Goal: Information Seeking & Learning: Learn about a topic

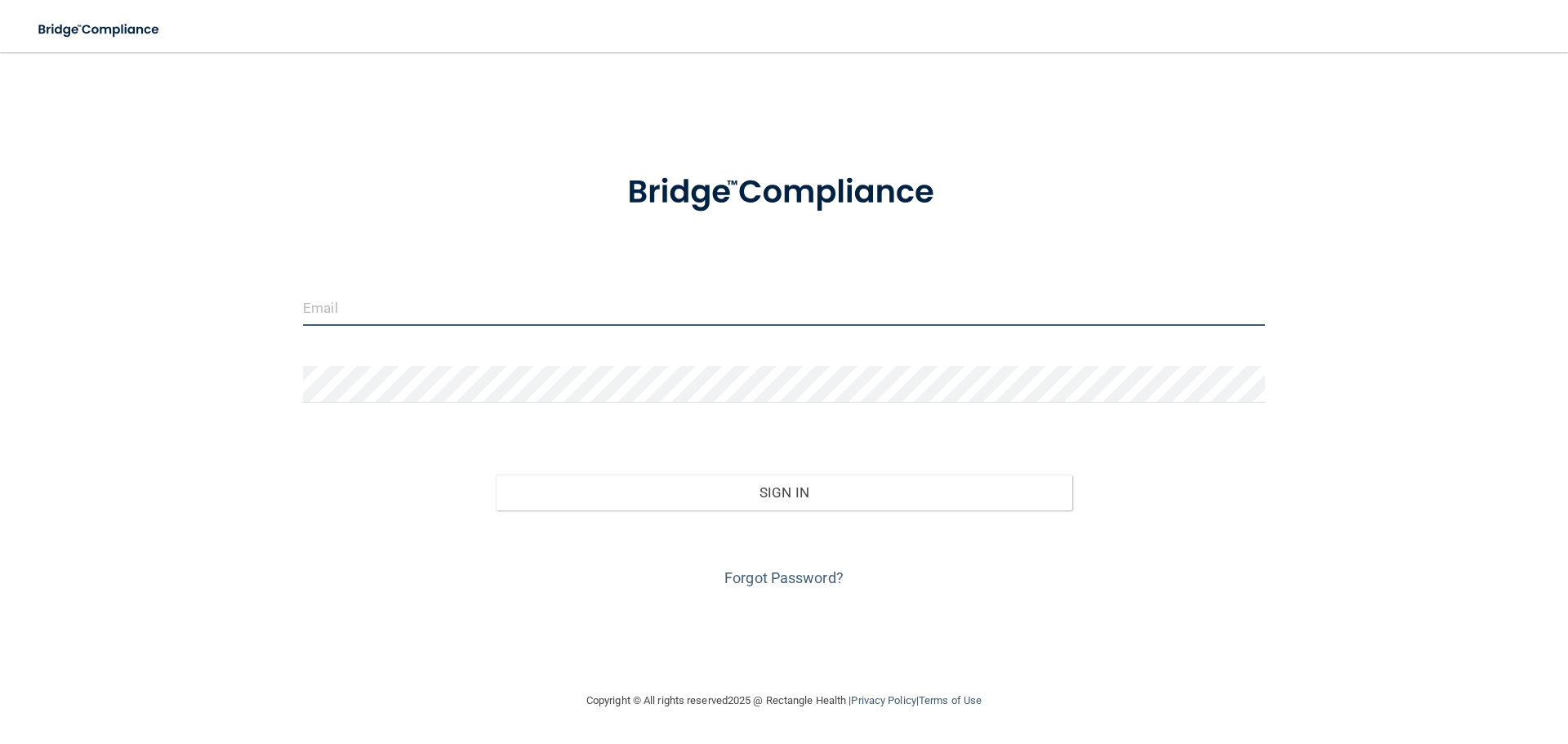
click at [443, 312] on input "email" at bounding box center [784, 307] width 962 height 37
type input "[EMAIL_ADDRESS][DOMAIN_NAME]"
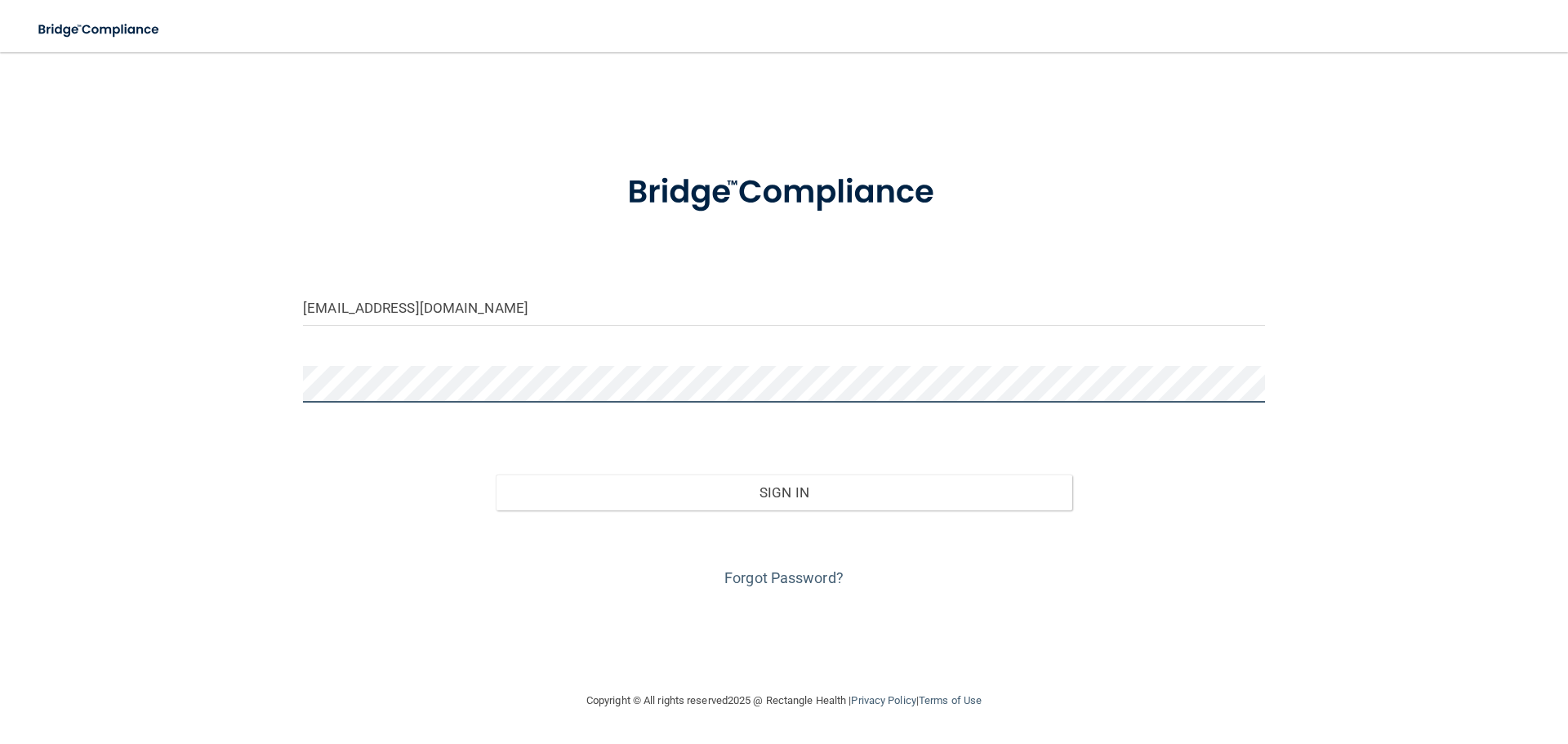
click at [496, 474] on button "Sign In" at bounding box center [784, 492] width 578 height 36
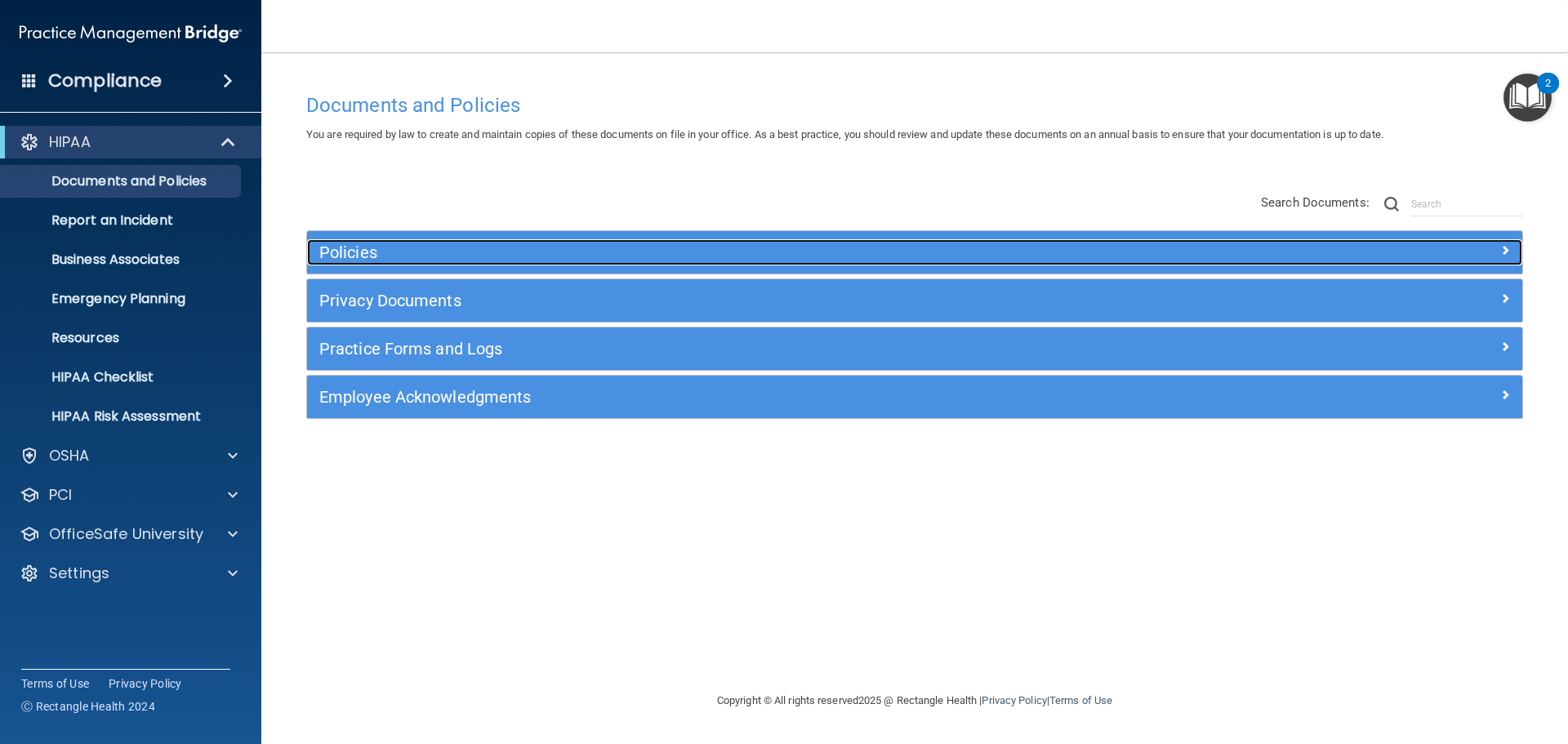
click at [774, 255] on h5 "Policies" at bounding box center [763, 252] width 887 height 18
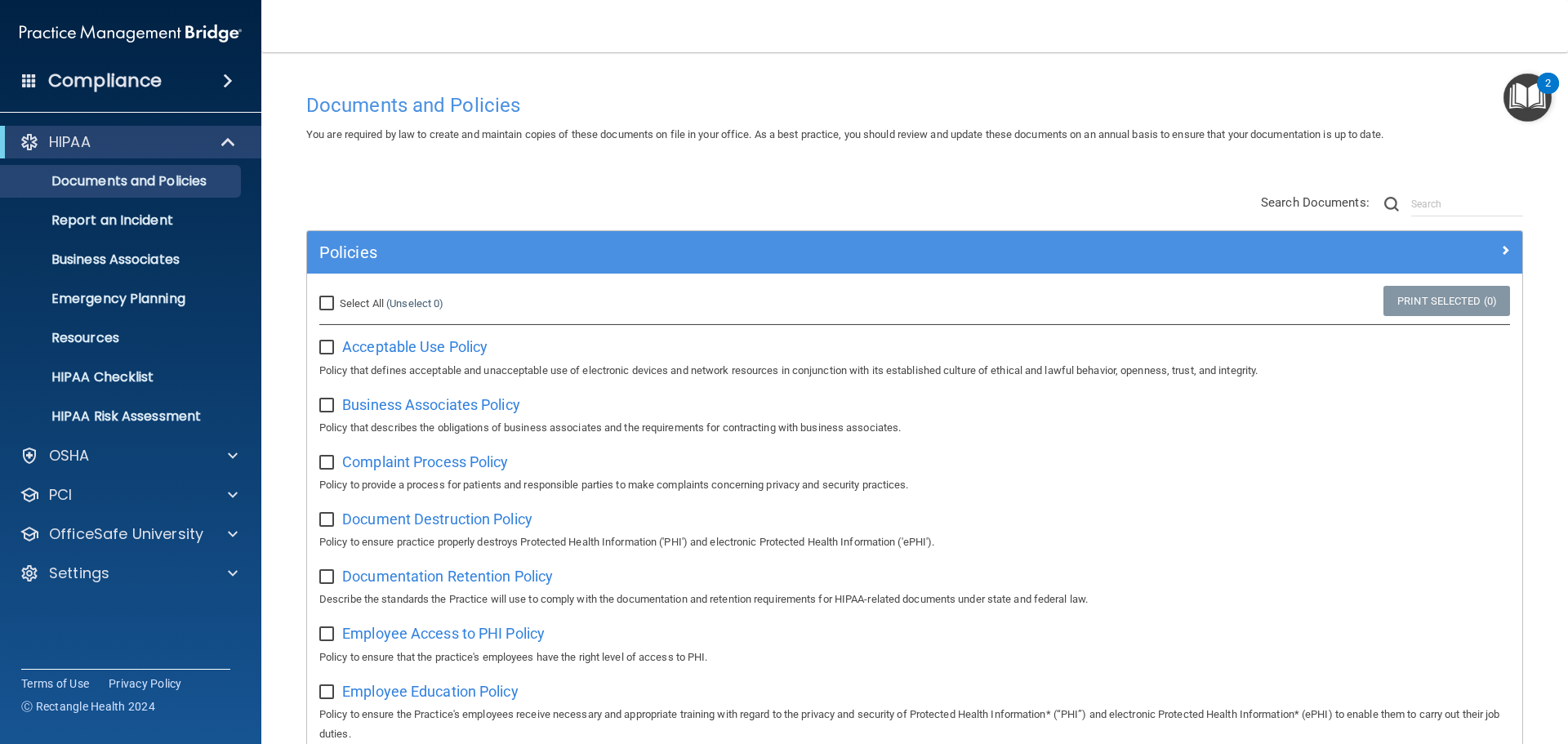
click at [36, 84] on span at bounding box center [29, 80] width 15 height 15
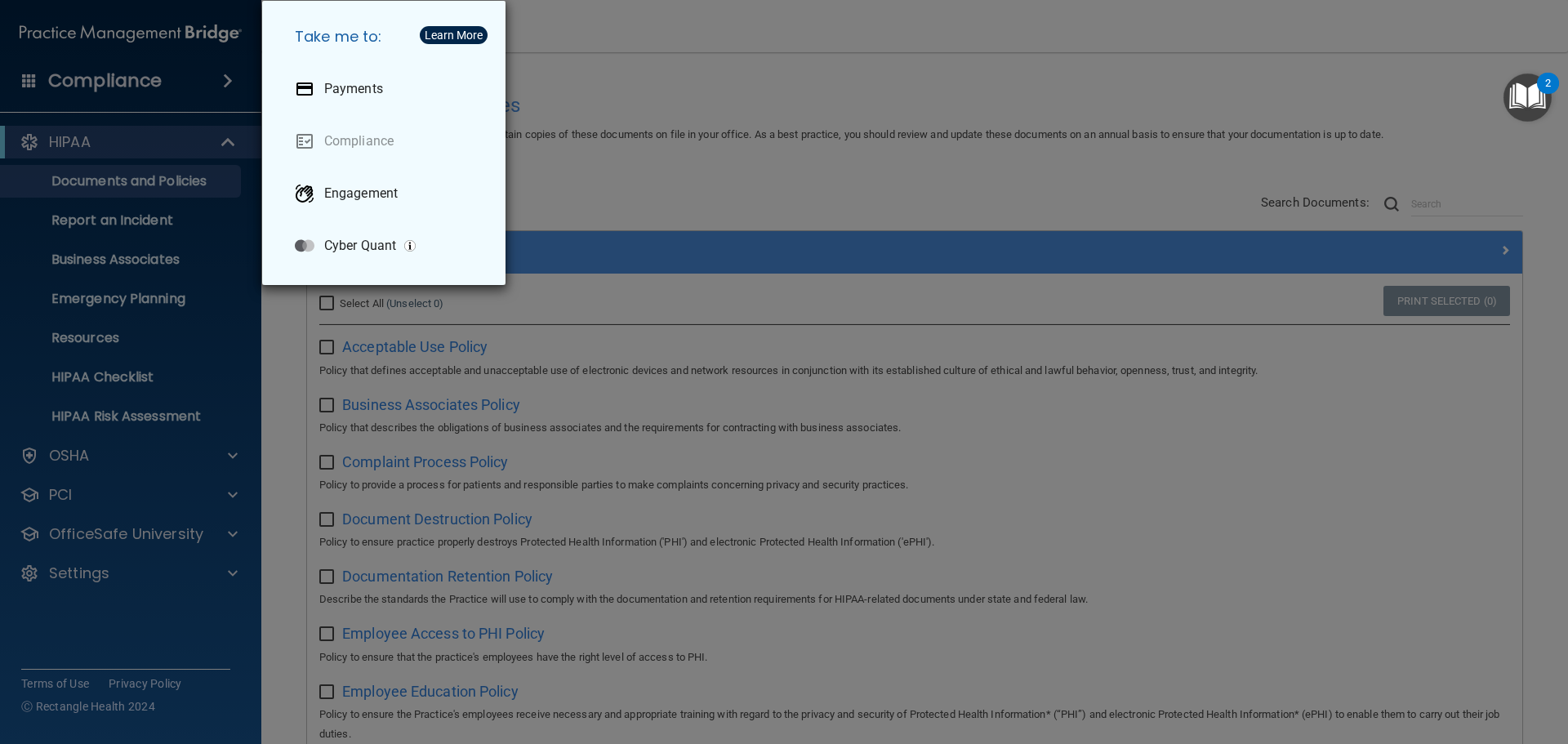
click at [637, 176] on div "Take me to: Payments Compliance Engagement Cyber Quant" at bounding box center [784, 372] width 1568 height 744
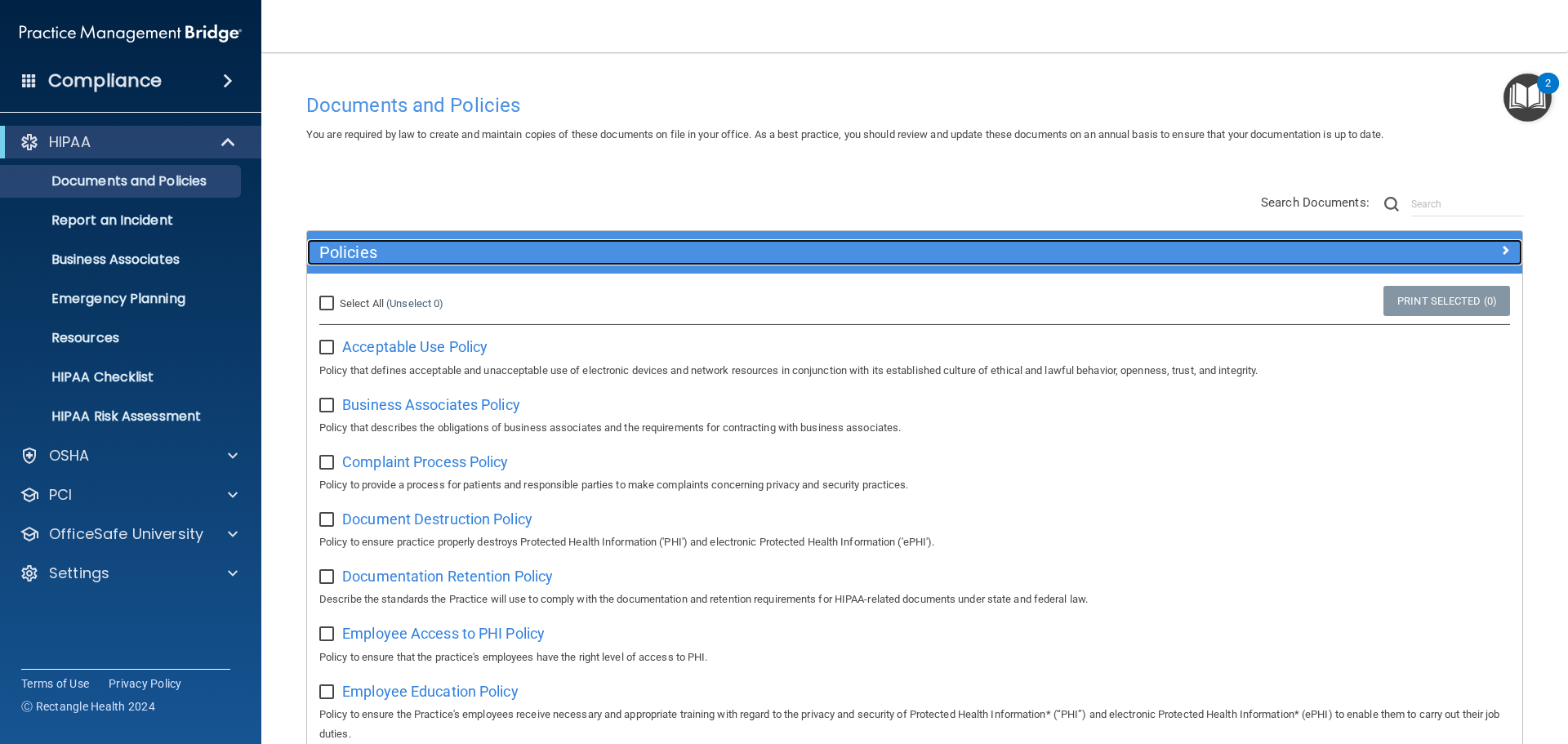
click at [513, 264] on div "Policies" at bounding box center [763, 252] width 912 height 26
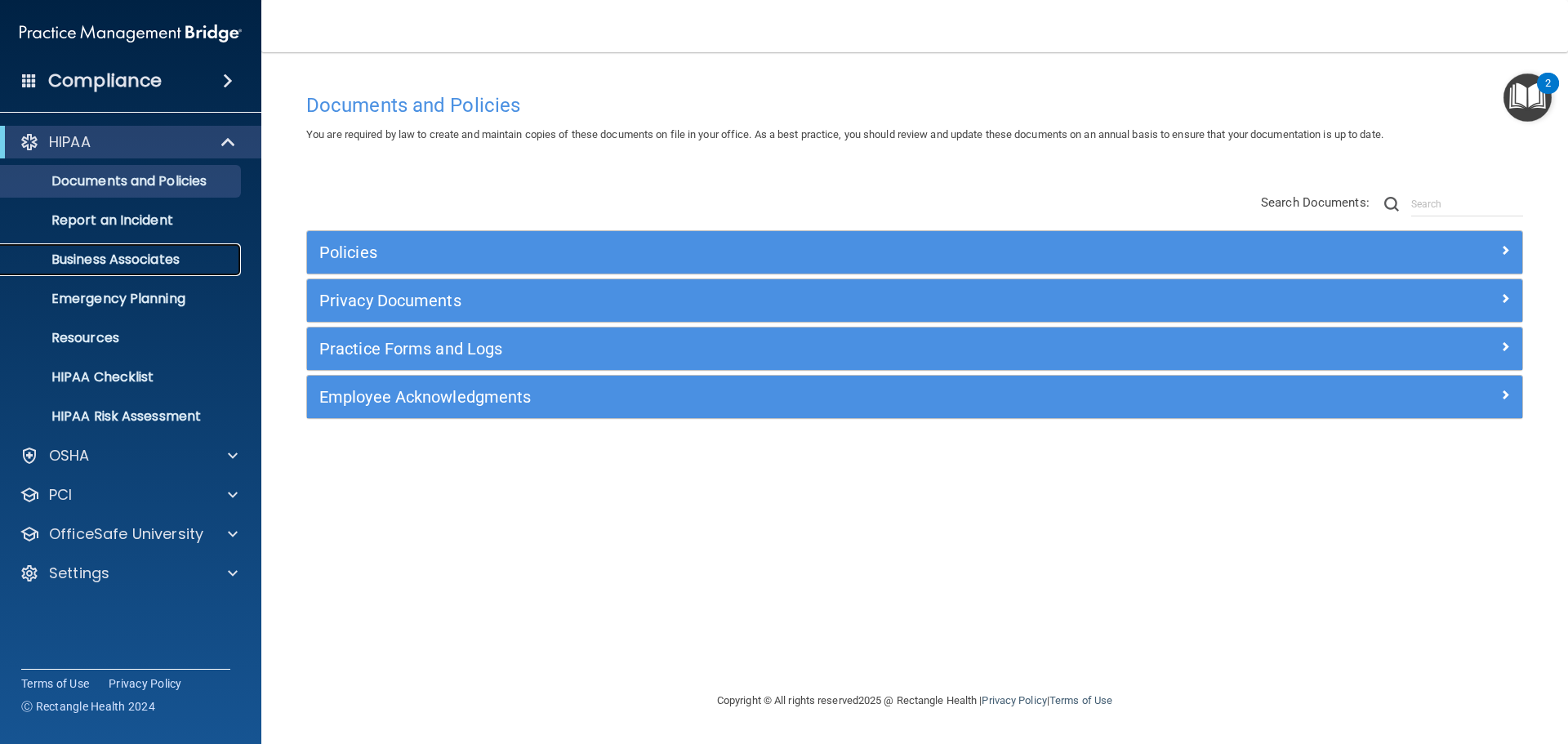
click at [127, 260] on p "Business Associates" at bounding box center [122, 260] width 223 height 16
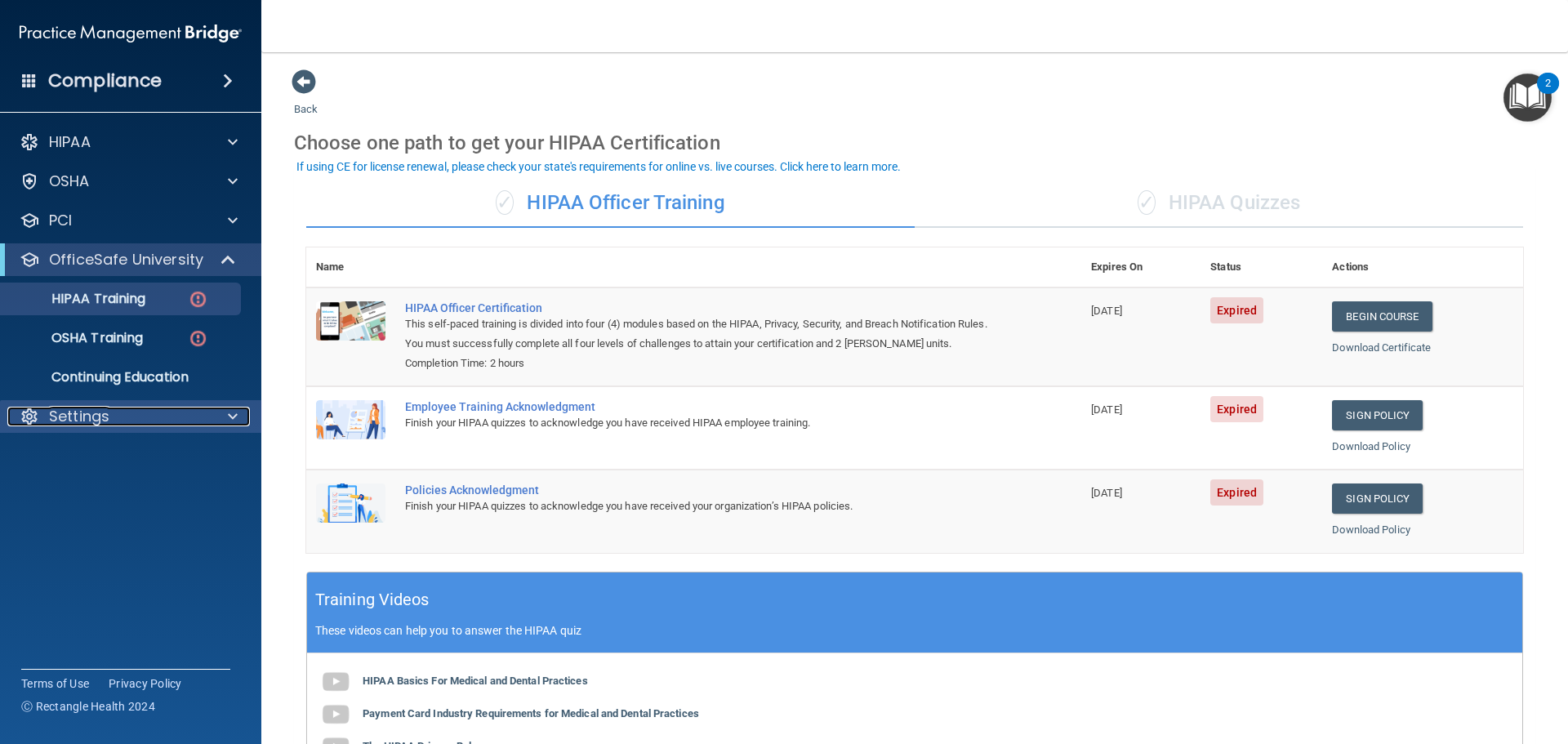
click at [163, 415] on div "Settings" at bounding box center [109, 417] width 203 height 20
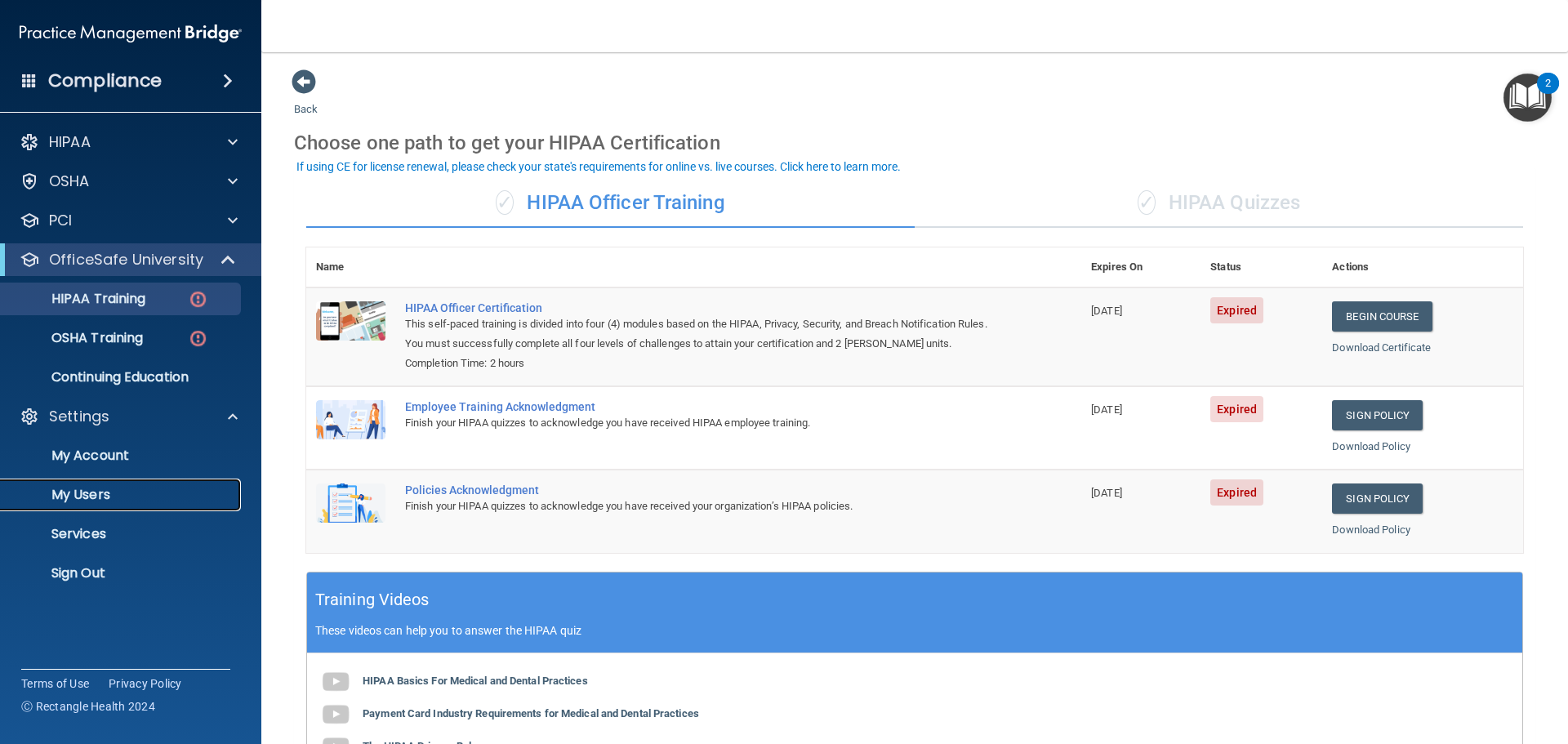
click at [114, 493] on p "My Users" at bounding box center [122, 495] width 223 height 16
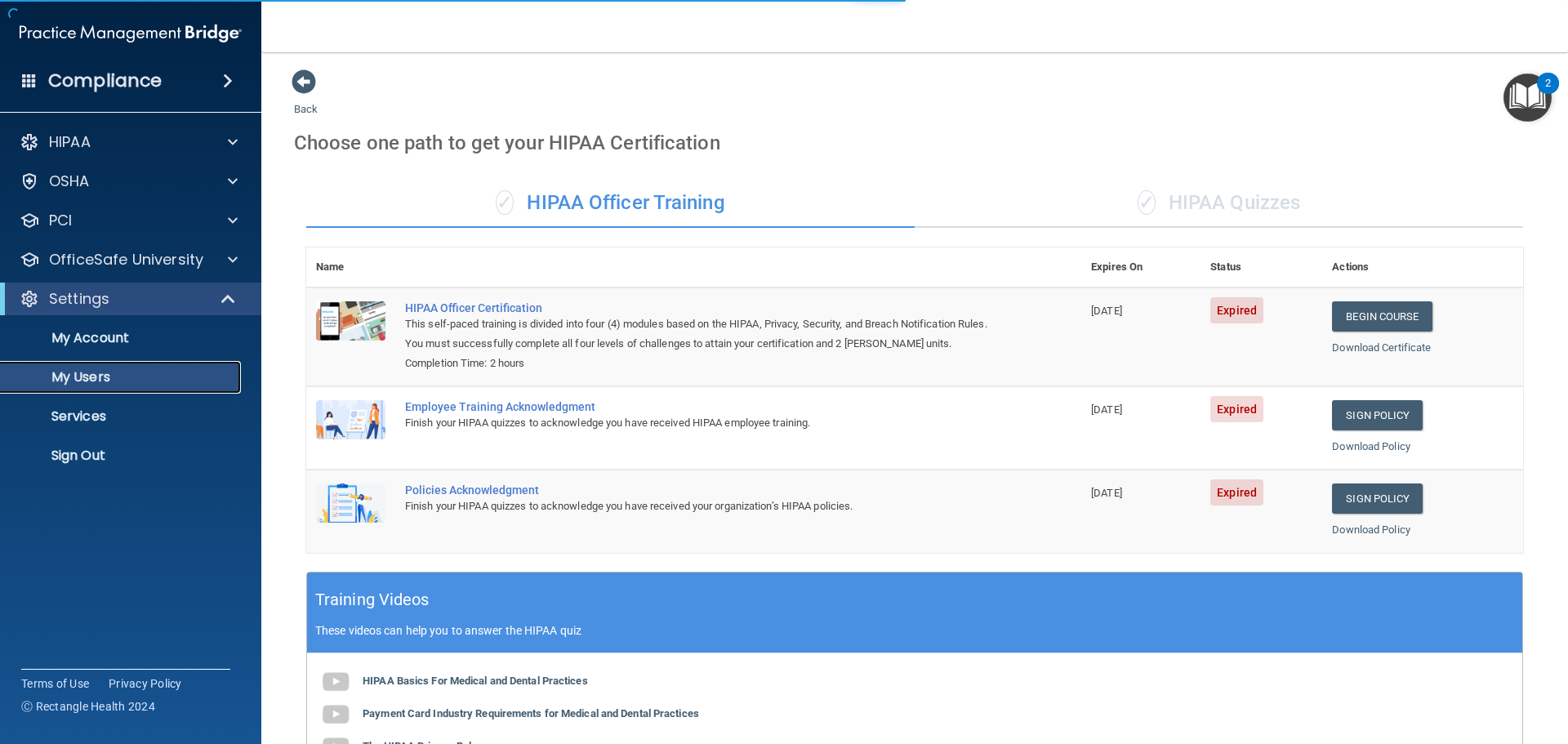
select select "20"
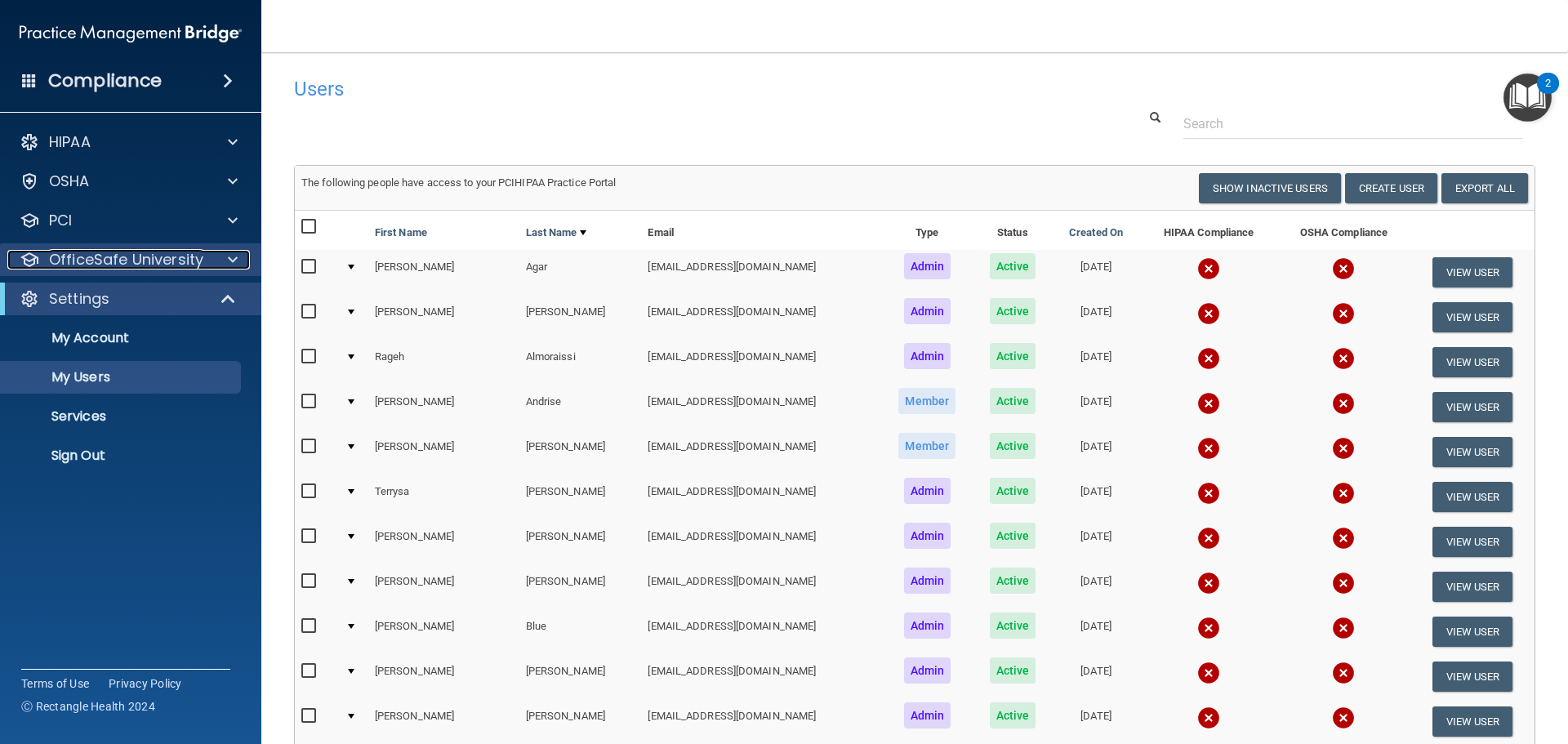
click at [168, 260] on p "OfficeSafe University" at bounding box center [126, 260] width 154 height 20
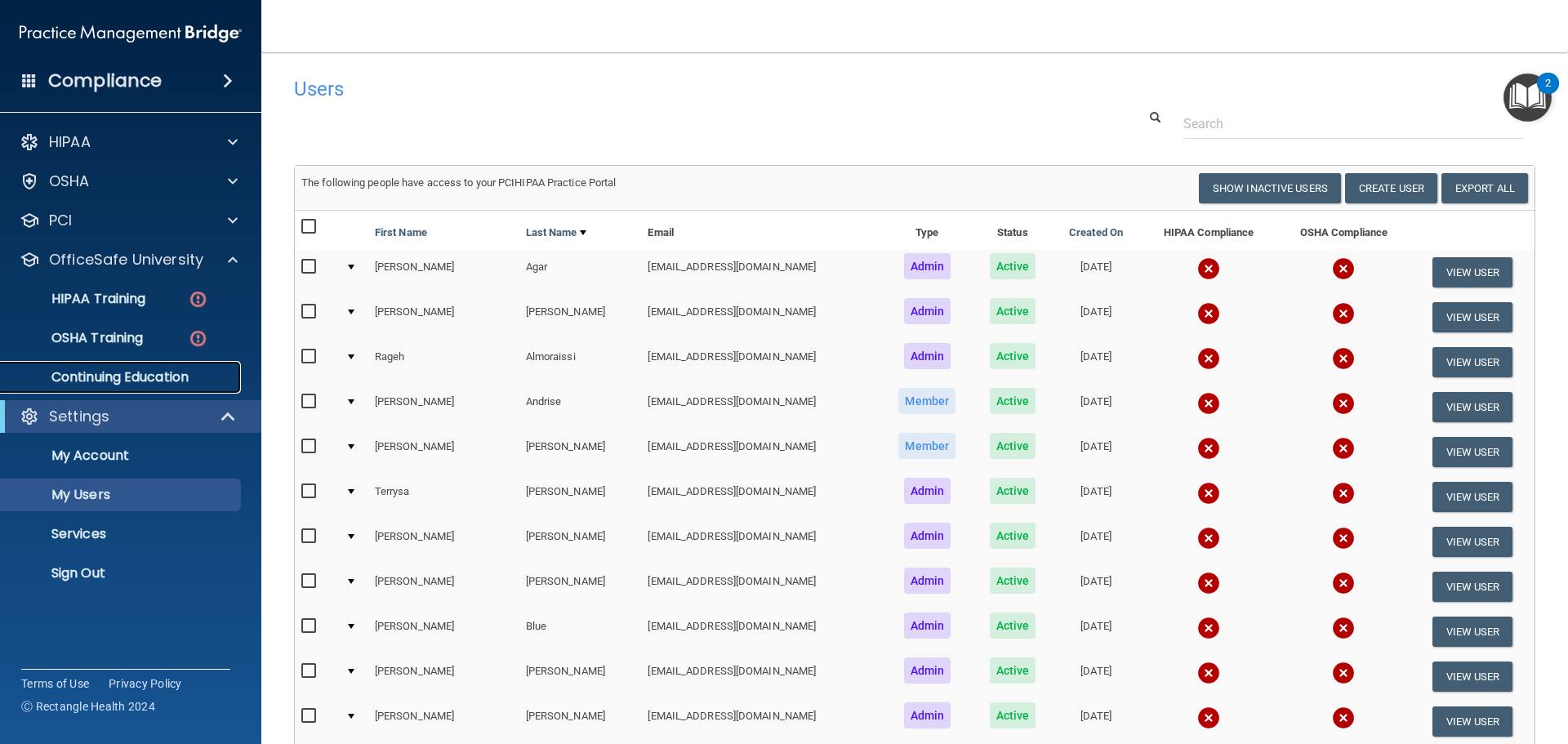
click at [103, 384] on p "Continuing Education" at bounding box center [122, 377] width 223 height 16
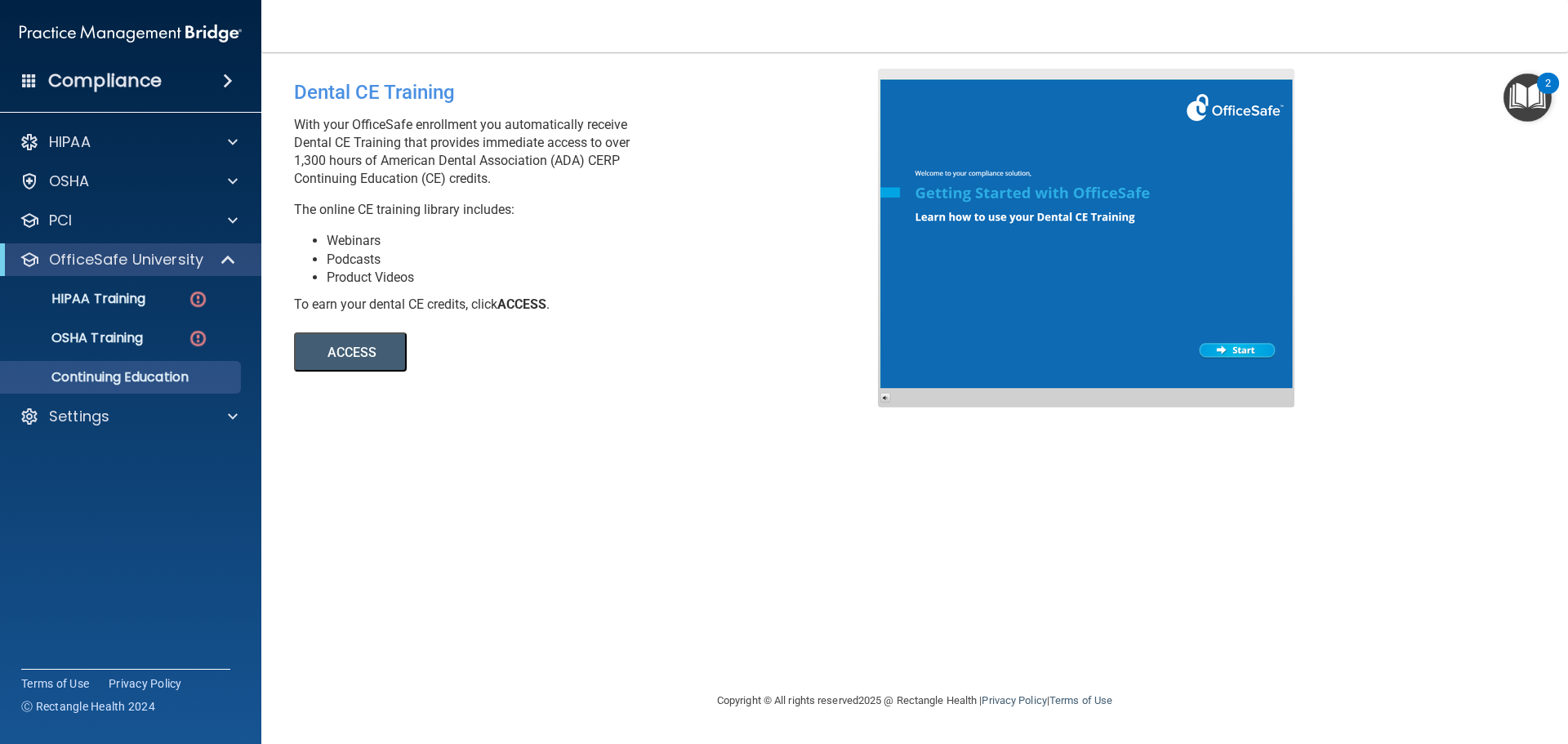
click at [319, 363] on button "ACCESS" at bounding box center [351, 352] width 113 height 39
click at [191, 145] on div "HIPAA" at bounding box center [109, 142] width 203 height 20
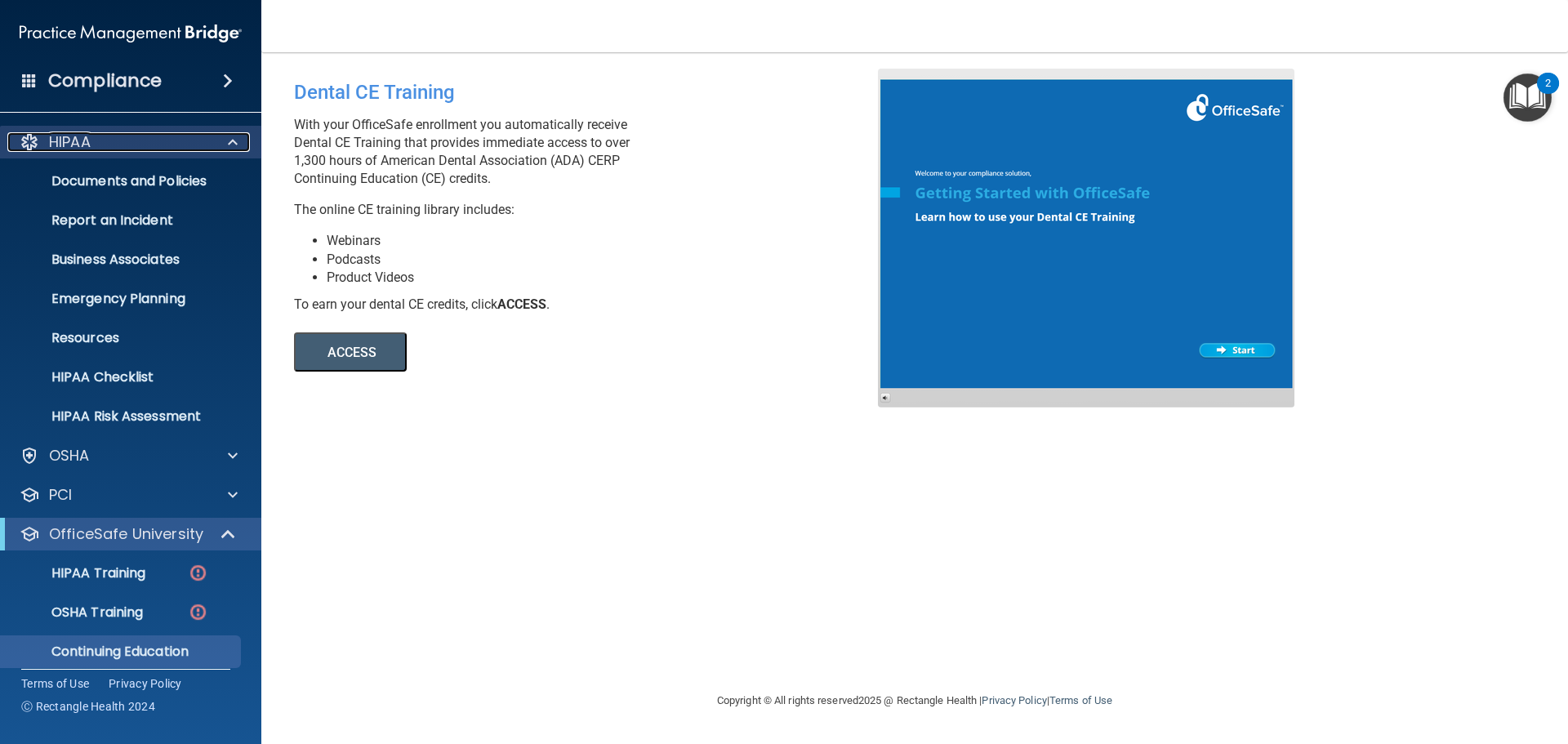
click at [165, 145] on div "HIPAA" at bounding box center [109, 142] width 203 height 20
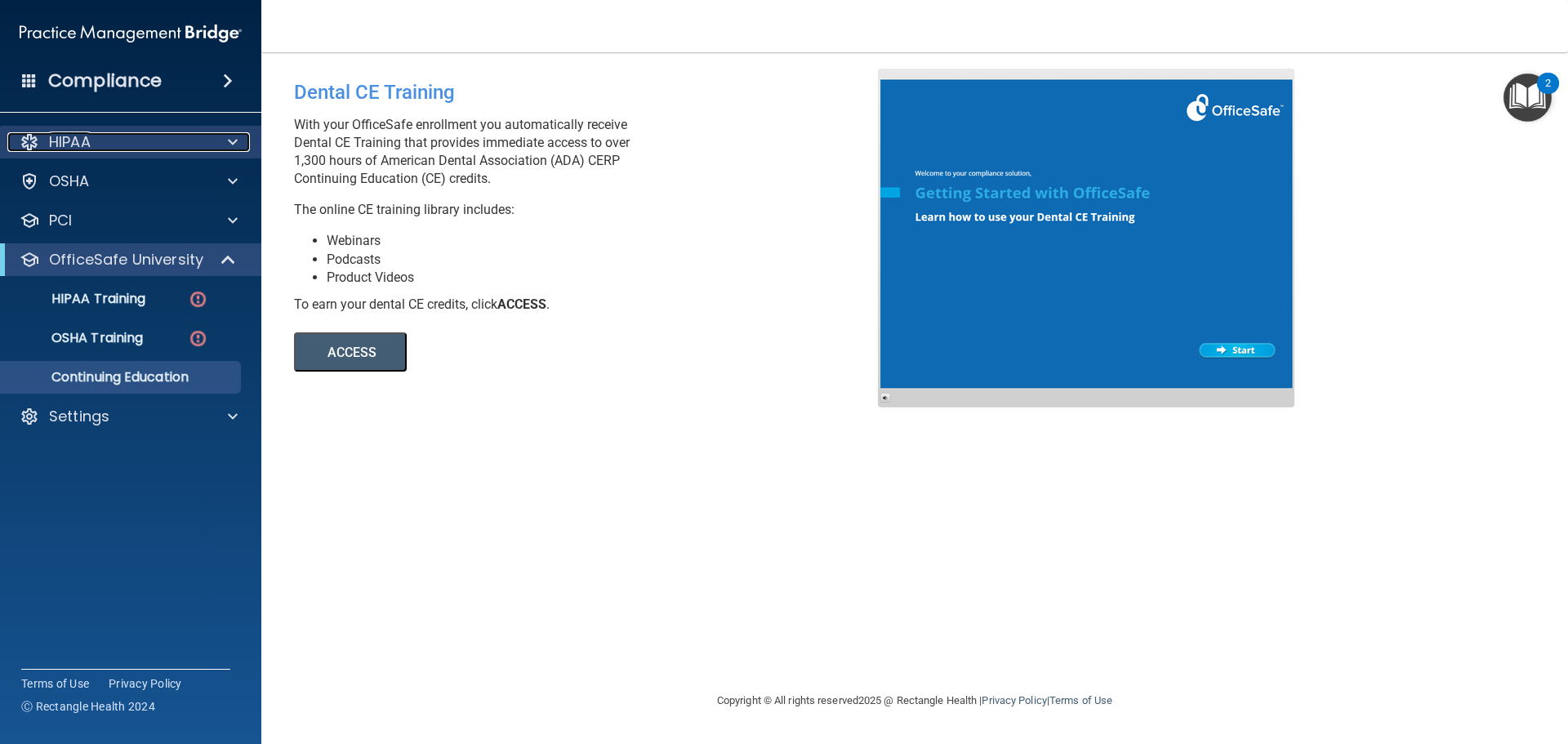
click at [165, 149] on div "HIPAA" at bounding box center [109, 142] width 203 height 20
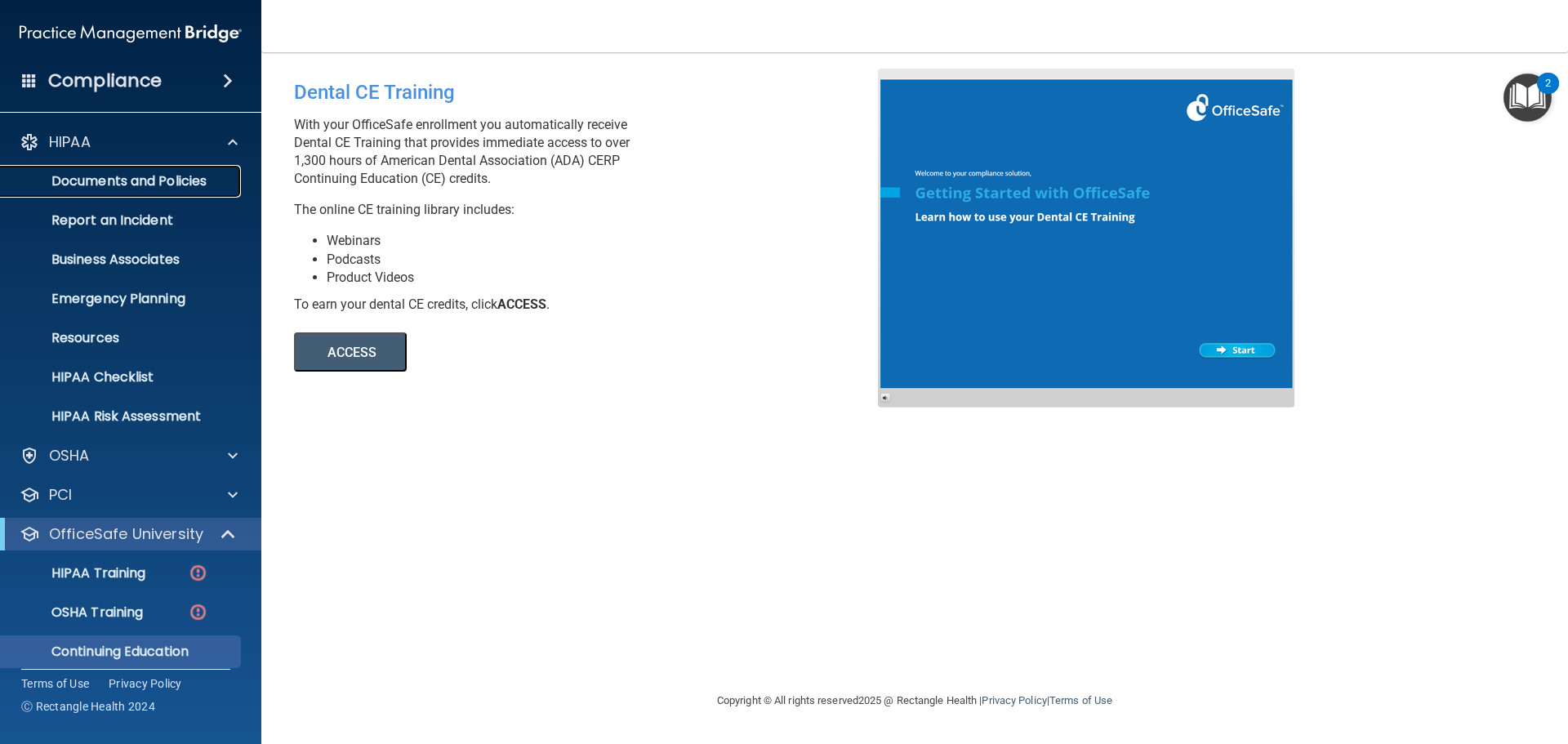
click at [160, 188] on p "Documents and Policies" at bounding box center [122, 181] width 223 height 16
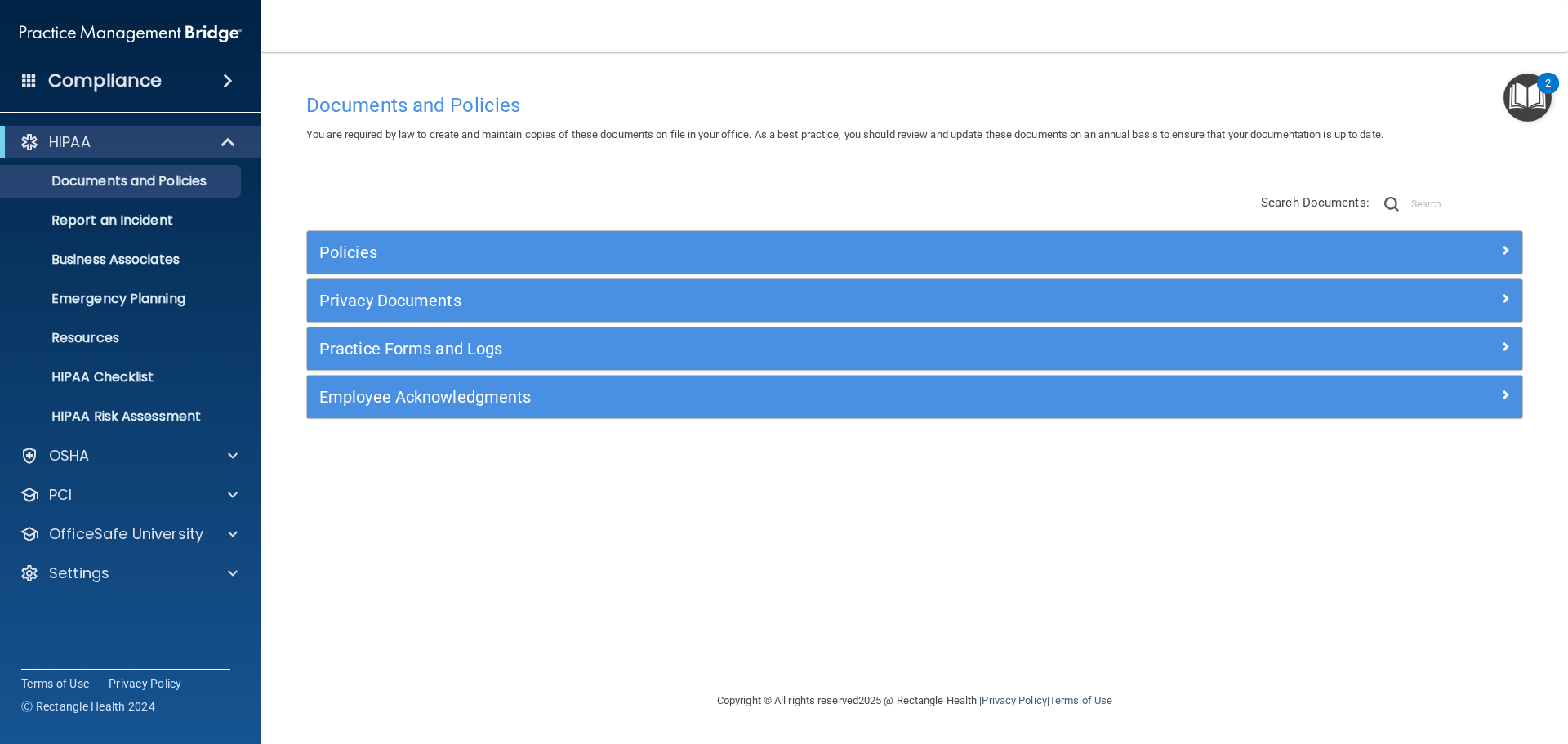
click at [21, 76] on div "Compliance" at bounding box center [131, 81] width 261 height 36
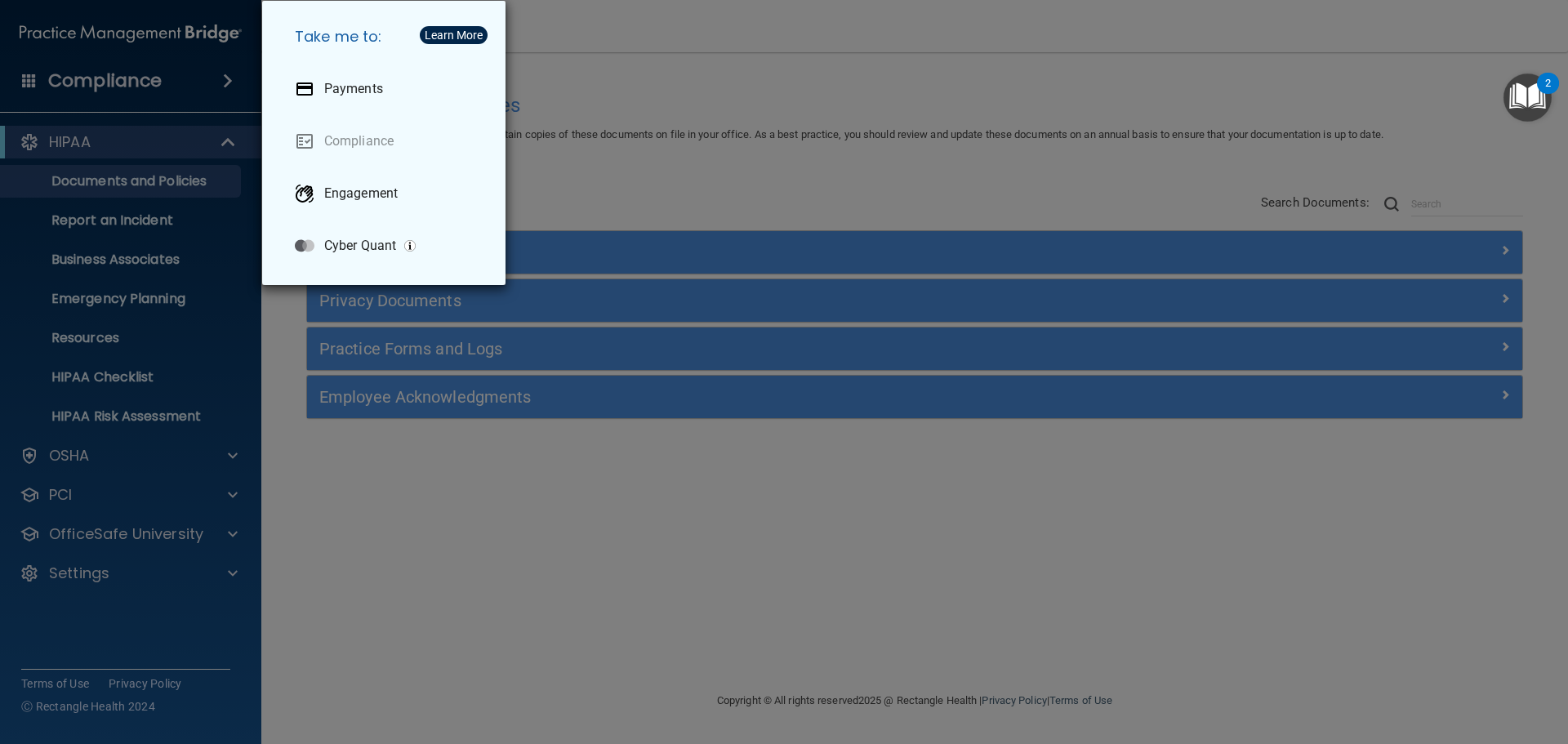
click at [584, 192] on div "Take me to: Payments Compliance Engagement Cyber Quant" at bounding box center [784, 372] width 1568 height 744
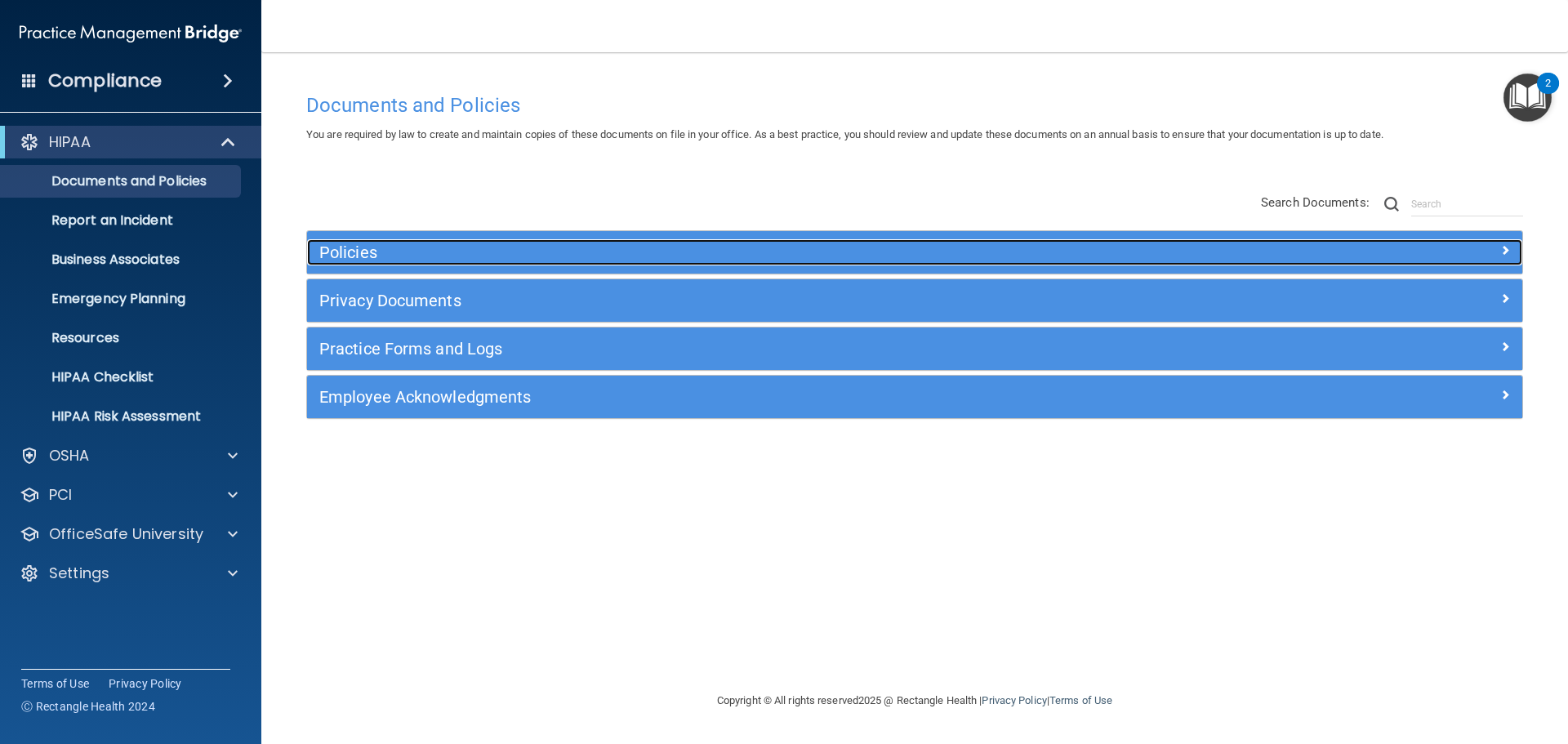
click at [904, 253] on h5 "Policies" at bounding box center [763, 252] width 887 height 18
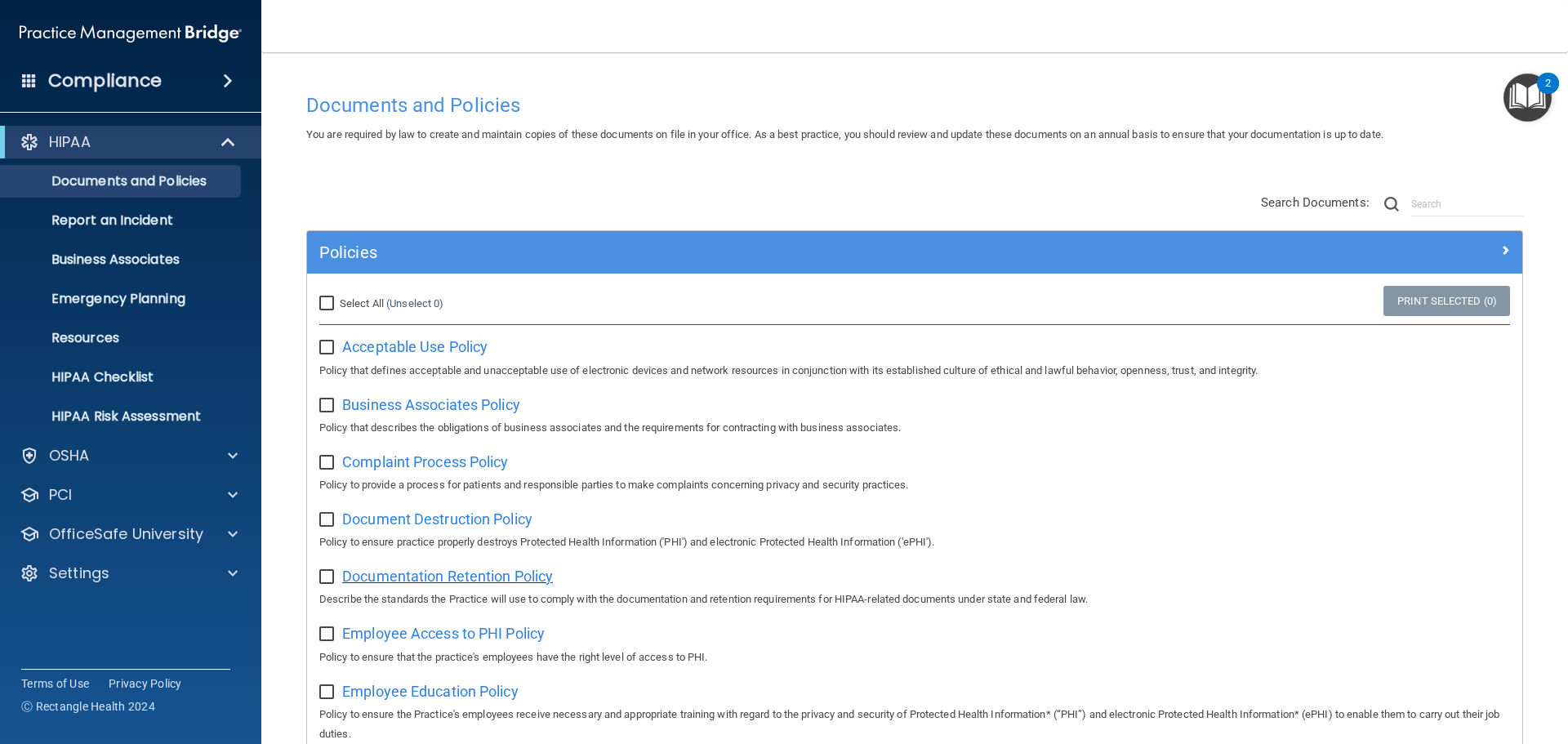
click at [420, 583] on span "Documentation Retention Policy" at bounding box center [448, 576] width 211 height 17
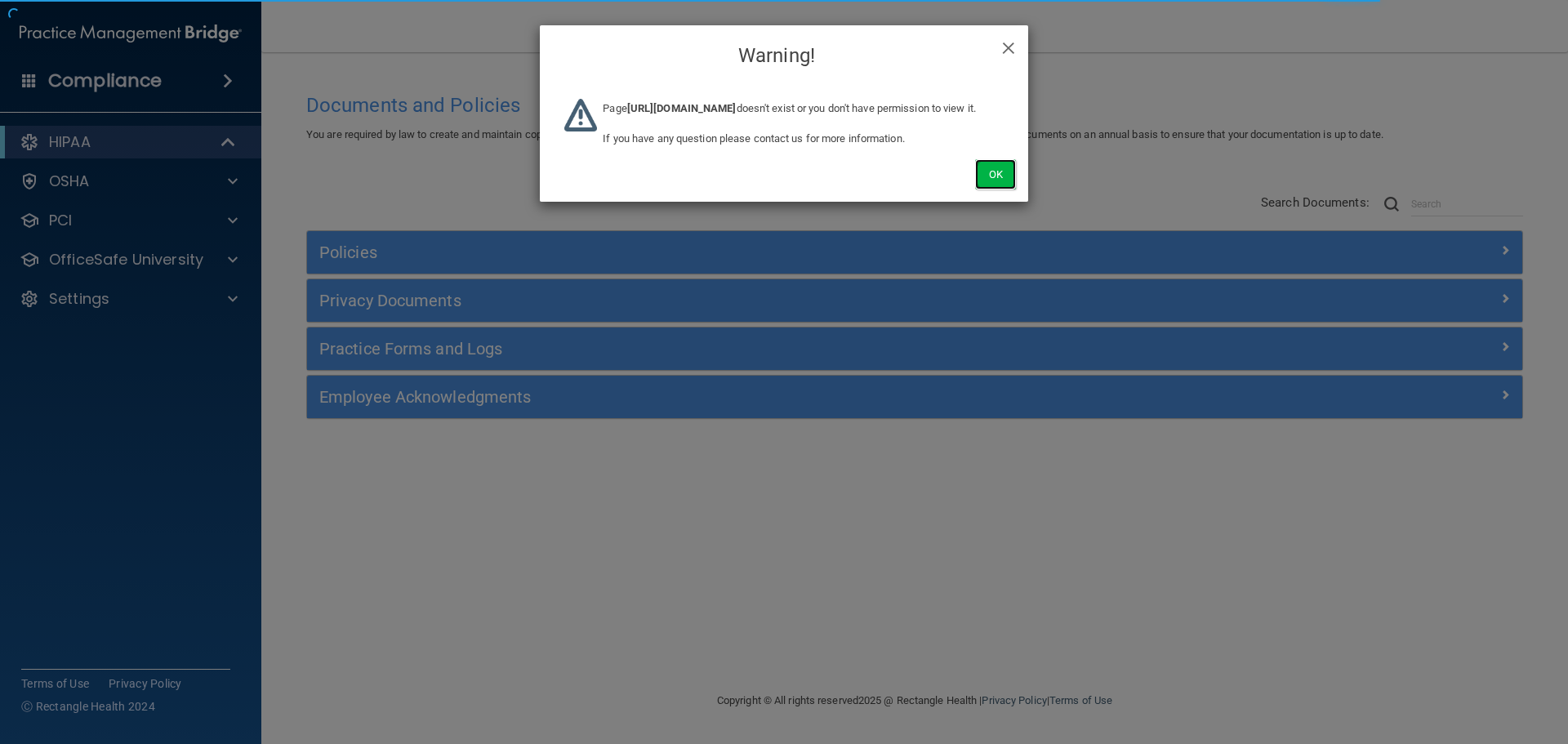
click at [992, 189] on button "Ok" at bounding box center [995, 174] width 41 height 30
